Goal: Information Seeking & Learning: Find contact information

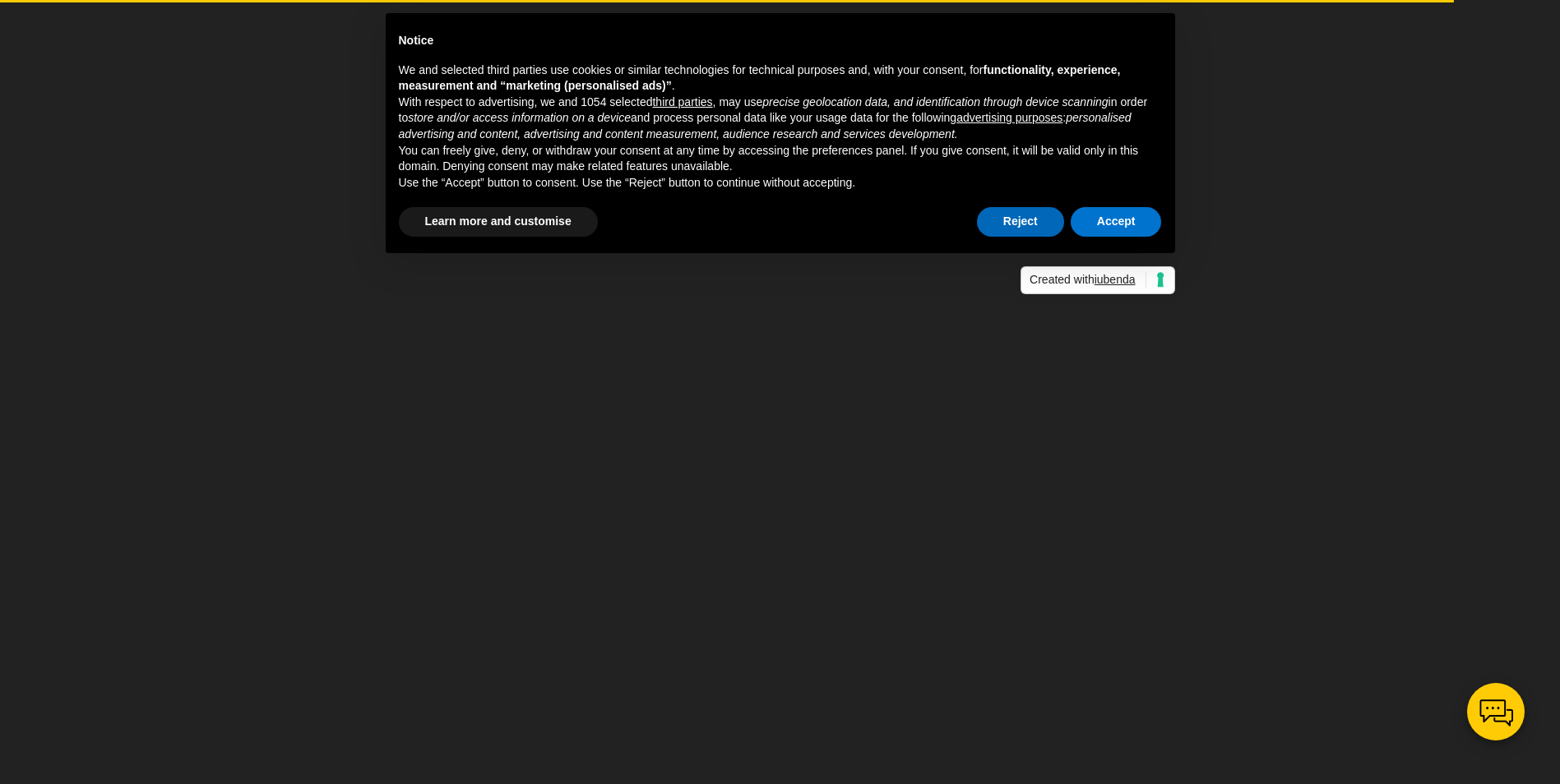
scroll to position [59, 0]
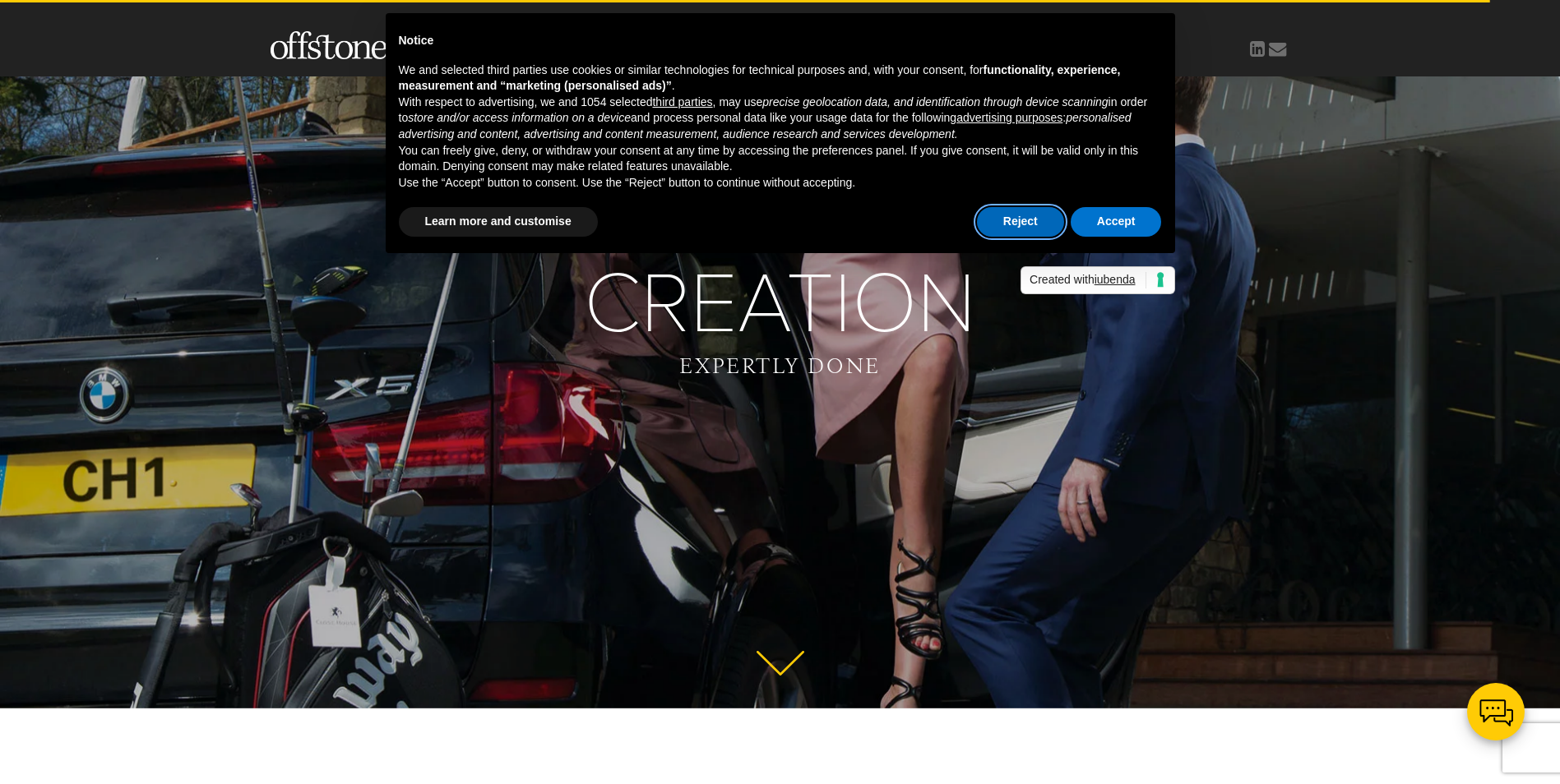
click at [998, 215] on button "Reject" at bounding box center [1021, 221] width 88 height 29
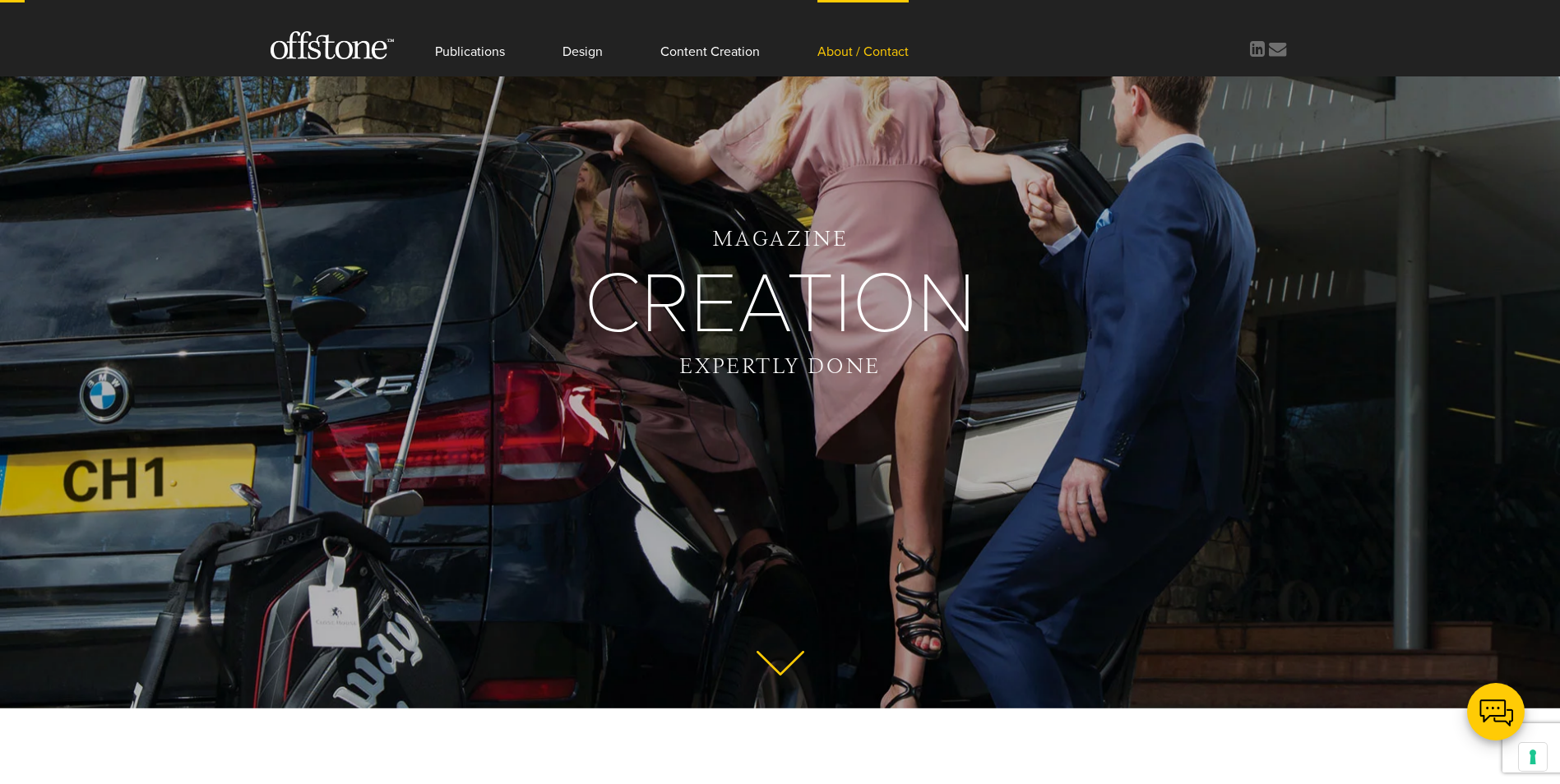
click at [868, 57] on link "About / Contact" at bounding box center [863, 38] width 91 height 77
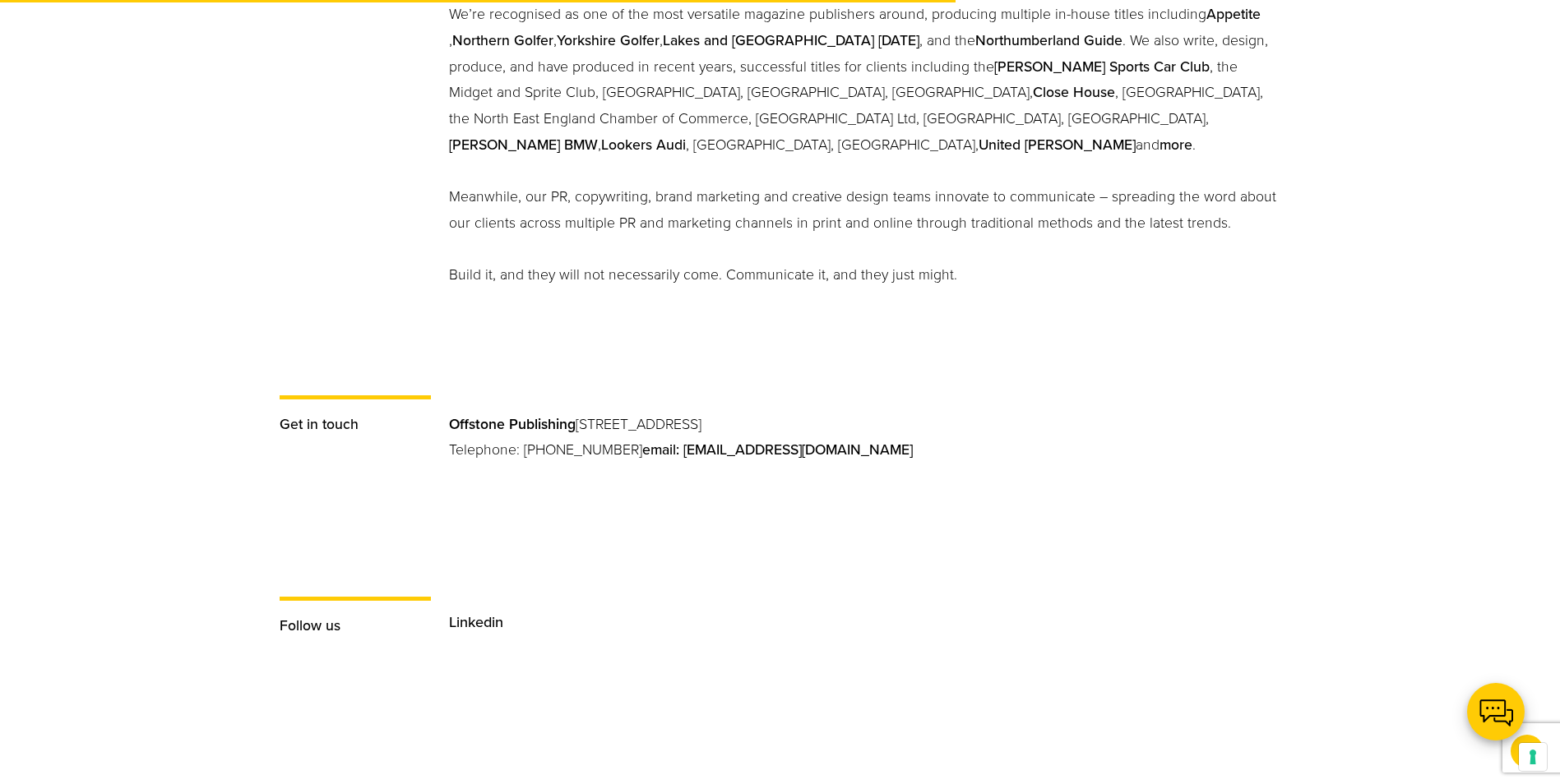
scroll to position [1069, 0]
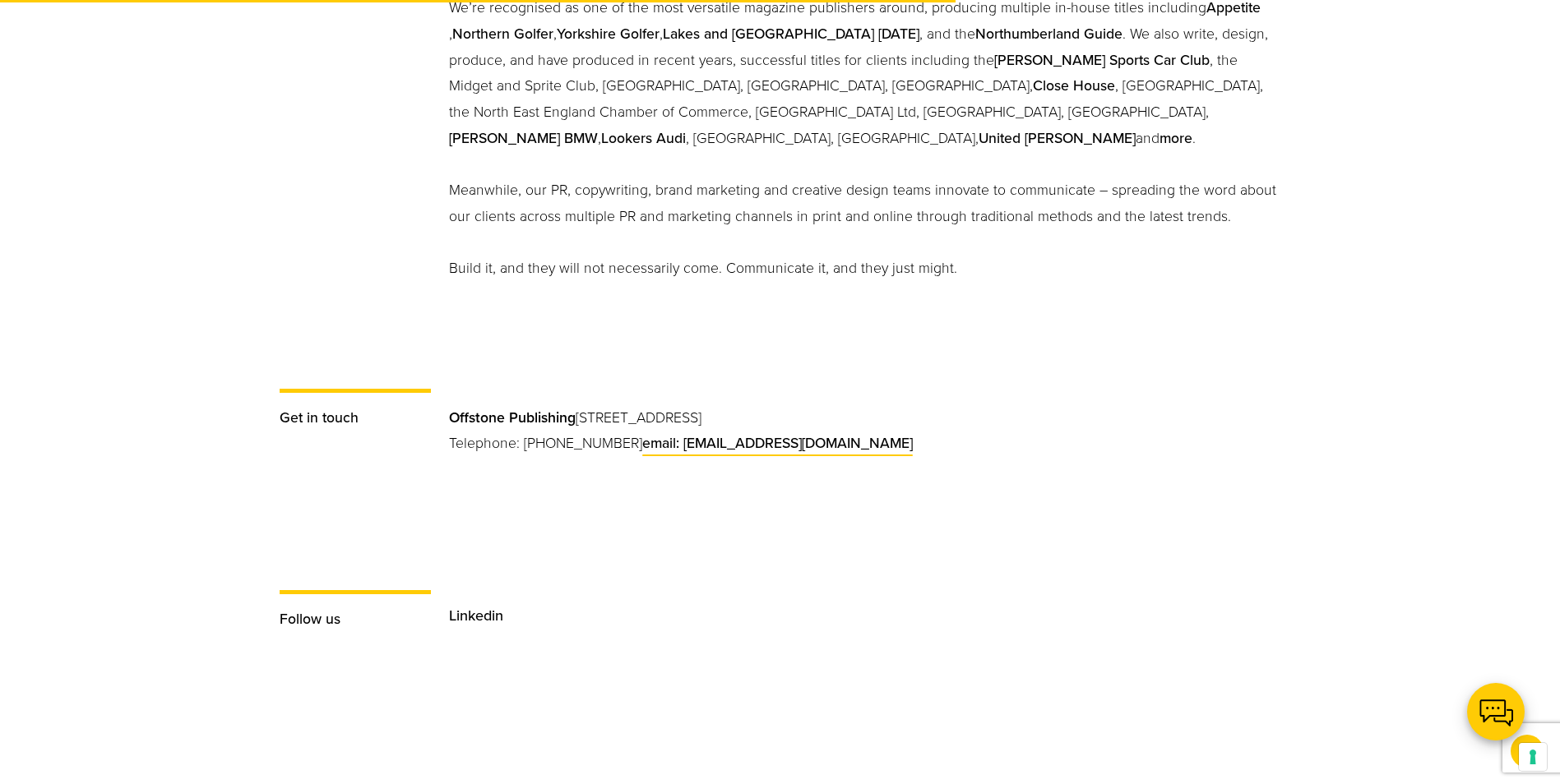
drag, startPoint x: 847, startPoint y: 444, endPoint x: 647, endPoint y: 445, distance: 200.0
click at [647, 445] on p "Offstone Publishing PO Box 122, Prudhoe, NE42 9BA Telephone: 01661 844115 email…" at bounding box center [865, 444] width 831 height 78
copy link "[EMAIL_ADDRESS][DOMAIN_NAME]"
